Goal: Transaction & Acquisition: Purchase product/service

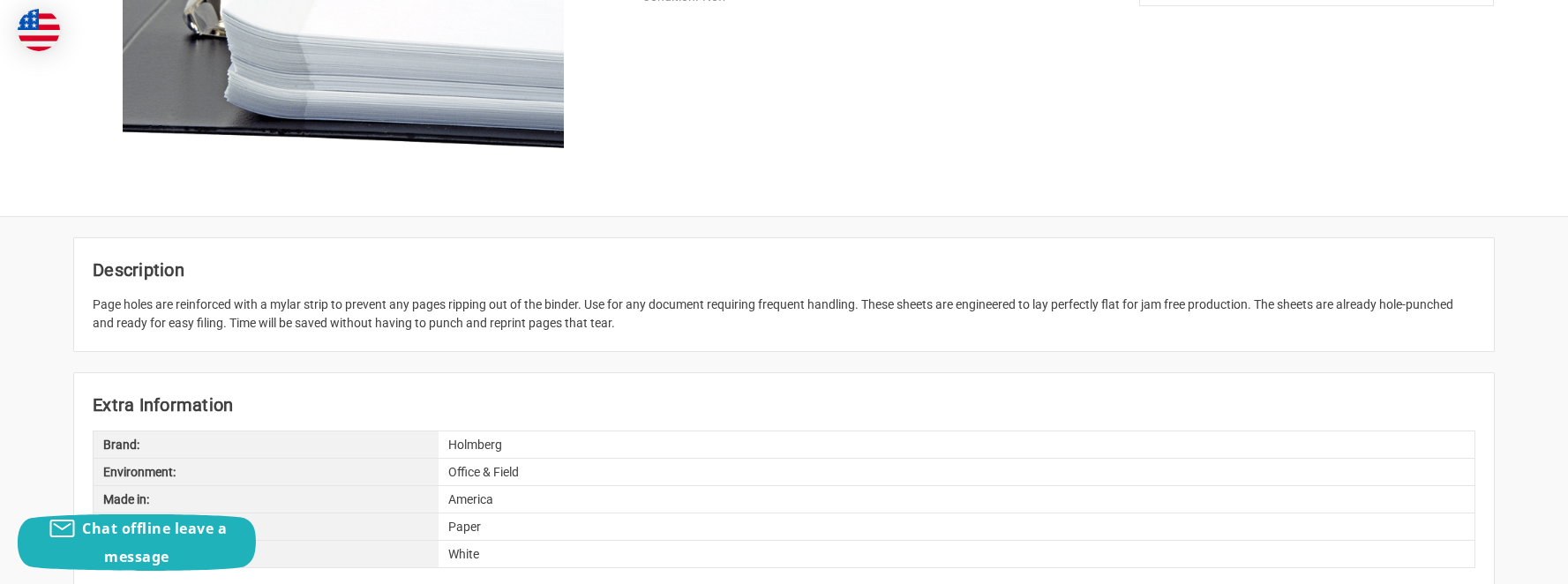
scroll to position [501, 0]
